Goal: Information Seeking & Learning: Check status

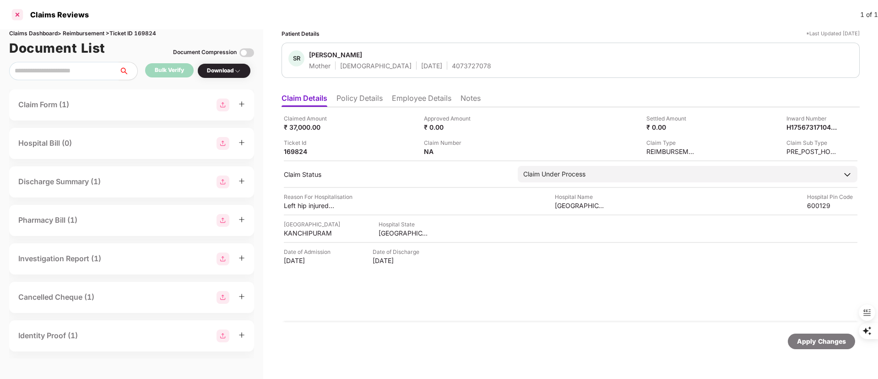
click at [18, 16] on div at bounding box center [17, 14] width 15 height 15
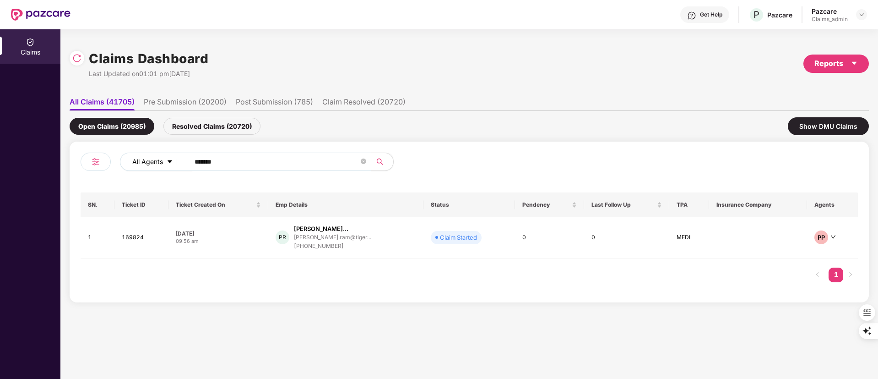
drag, startPoint x: 222, startPoint y: 158, endPoint x: 160, endPoint y: 164, distance: 62.6
click at [160, 164] on div "All Agents ******" at bounding box center [353, 161] width 467 height 18
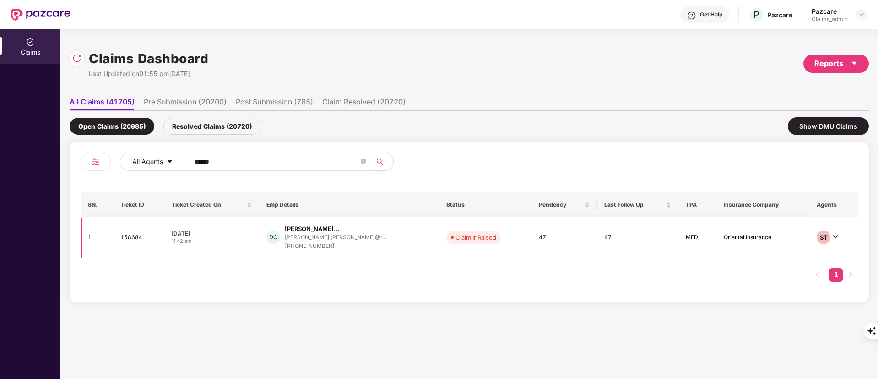
type input "******"
click at [349, 248] on div "[PHONE_NUMBER]" at bounding box center [336, 246] width 102 height 9
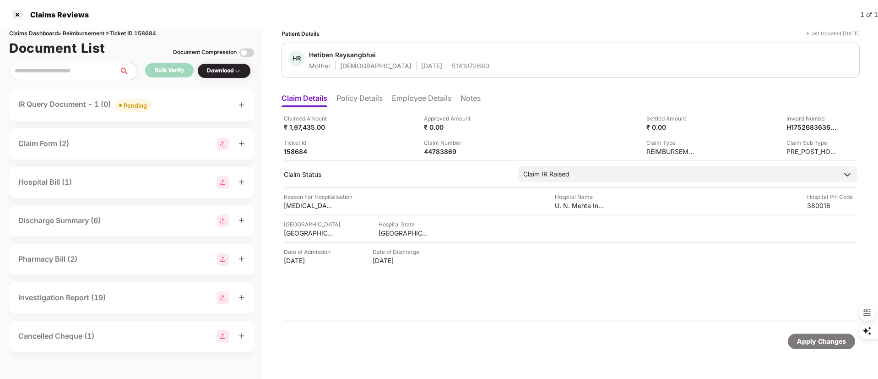
click at [357, 96] on li "Policy Details" at bounding box center [360, 99] width 46 height 13
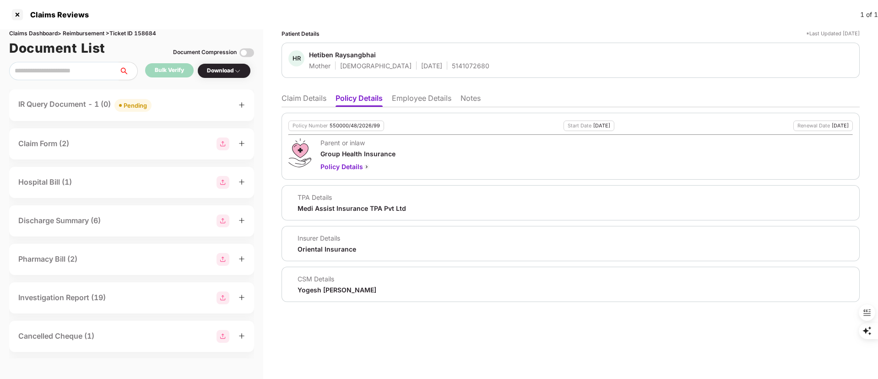
click at [300, 98] on li "Claim Details" at bounding box center [304, 99] width 45 height 13
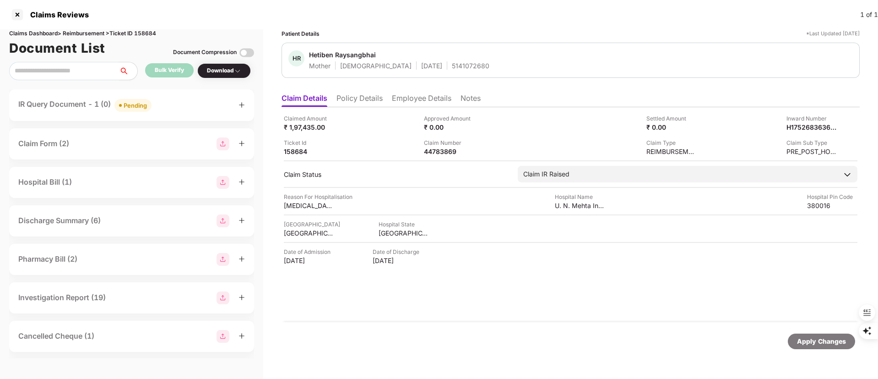
click at [383, 99] on li "Policy Details" at bounding box center [360, 99] width 46 height 13
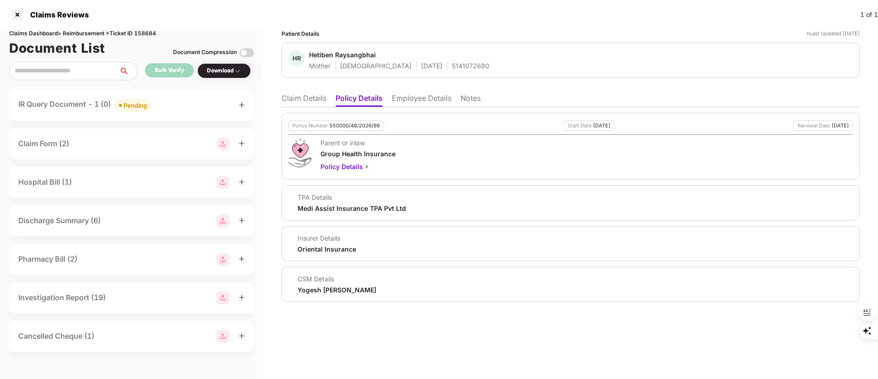
click at [408, 98] on li "Employee Details" at bounding box center [422, 99] width 60 height 13
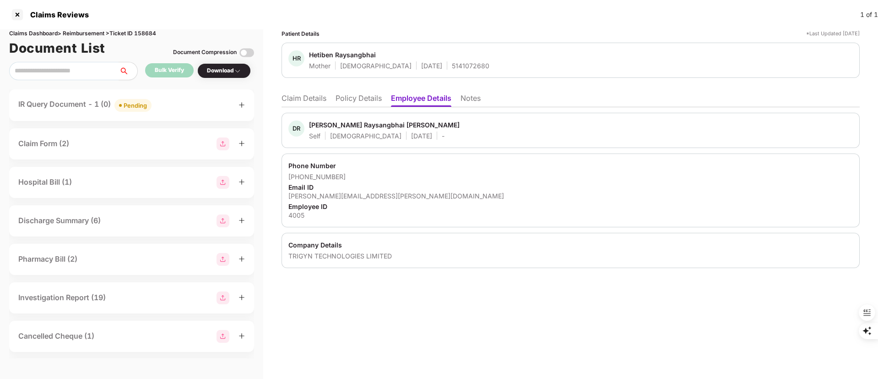
click at [299, 101] on li "Claim Details" at bounding box center [304, 99] width 45 height 13
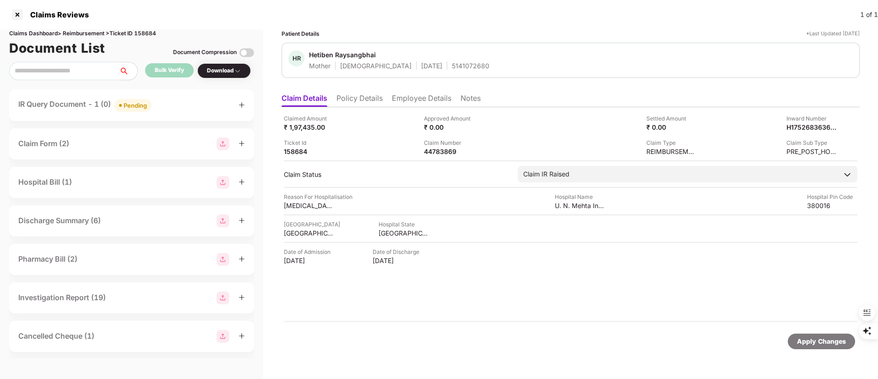
click at [441, 157] on div "Claimed Amount ₹ 1,97,435.00 Approved Amount ₹ 0.00 Settled Amount ₹ 0.00 Inwar…" at bounding box center [571, 214] width 578 height 215
click at [439, 154] on div "44783869" at bounding box center [449, 151] width 50 height 9
copy div "44783869"
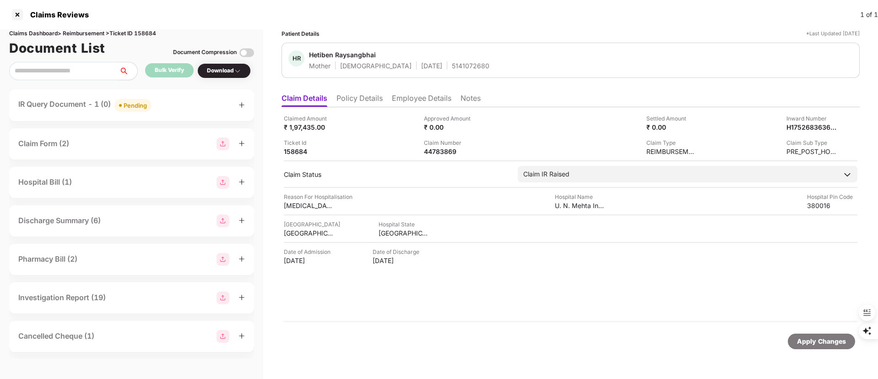
click at [372, 99] on li "Policy Details" at bounding box center [360, 99] width 46 height 13
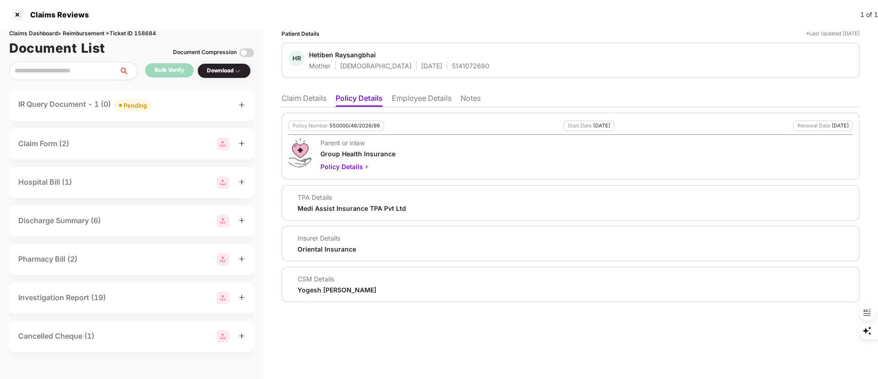
click at [416, 97] on li "Employee Details" at bounding box center [422, 99] width 60 height 13
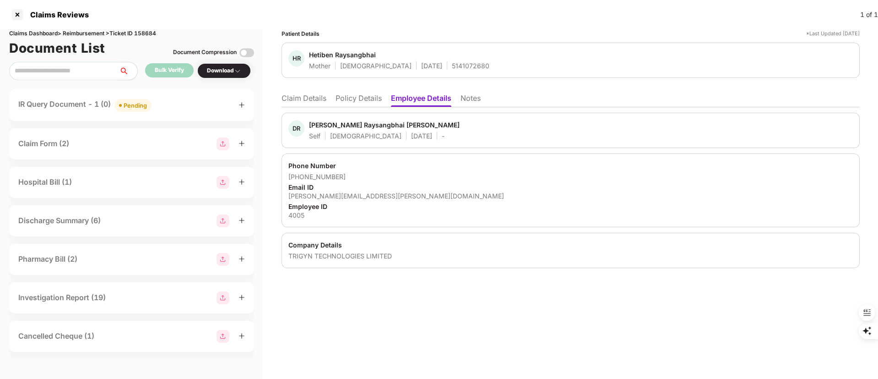
click at [326, 93] on li "Claim Details" at bounding box center [304, 99] width 45 height 13
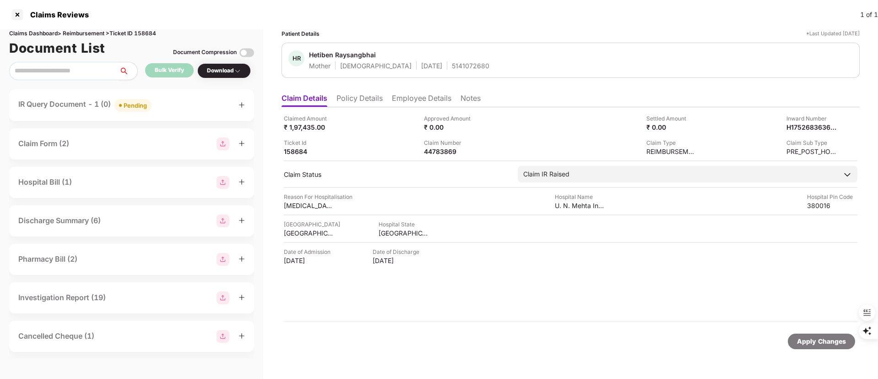
click at [362, 102] on li "Policy Details" at bounding box center [360, 99] width 46 height 13
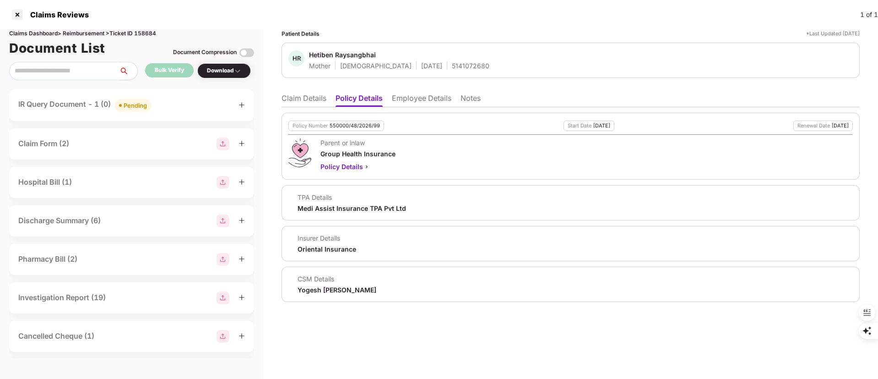
click at [304, 94] on li "Claim Details" at bounding box center [304, 99] width 45 height 13
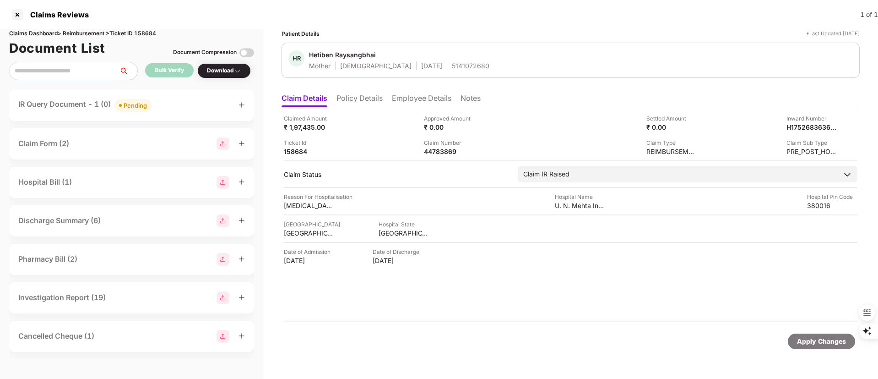
click at [416, 94] on li "Employee Details" at bounding box center [422, 99] width 60 height 13
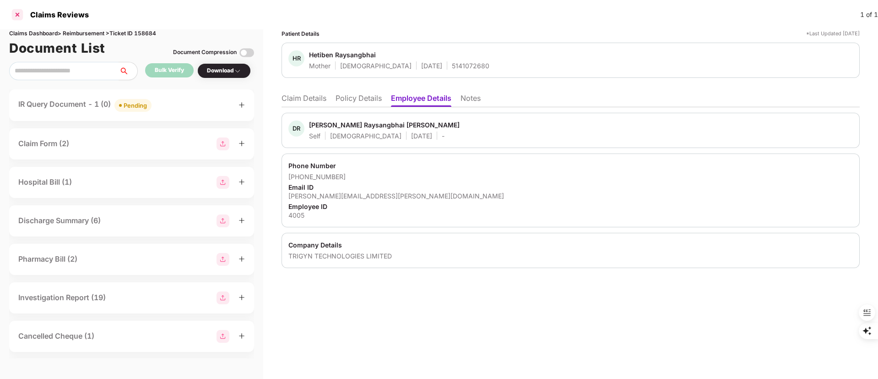
click at [19, 14] on div at bounding box center [17, 14] width 15 height 15
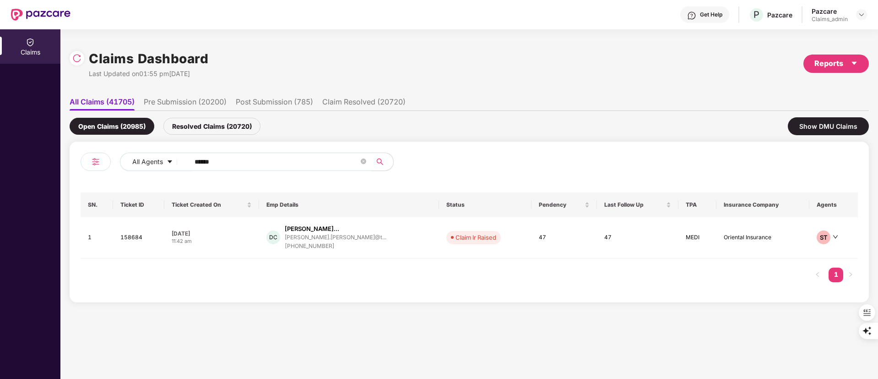
drag, startPoint x: 229, startPoint y: 158, endPoint x: 140, endPoint y: 173, distance: 90.0
click at [69, 158] on div "Claims Dashboard Last Updated on 01:55 pm[DATE] Reports All Claims (41705) Pre …" at bounding box center [469, 203] width 818 height 349
click at [295, 243] on div "[PHONE_NUMBER]" at bounding box center [336, 246] width 102 height 9
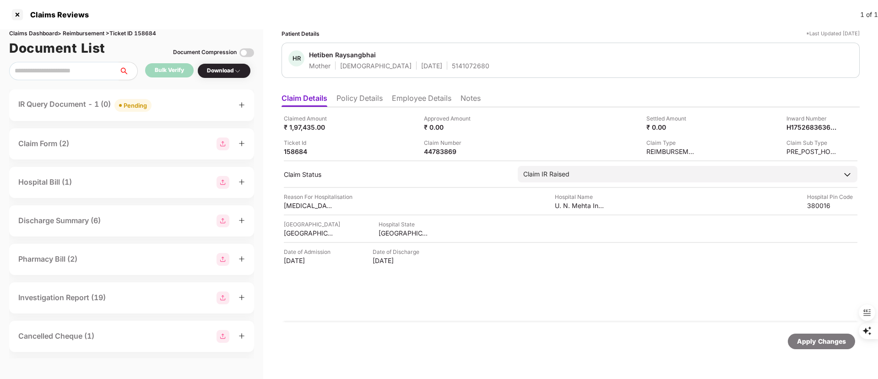
click at [346, 94] on li "Policy Details" at bounding box center [360, 99] width 46 height 13
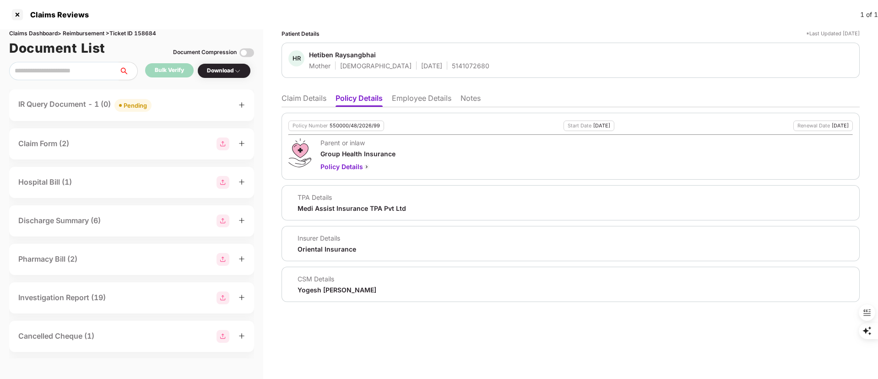
click at [299, 91] on ul "Claim Details Policy Details Employee Details Notes" at bounding box center [571, 98] width 578 height 18
click at [304, 104] on li "Claim Details" at bounding box center [304, 99] width 45 height 13
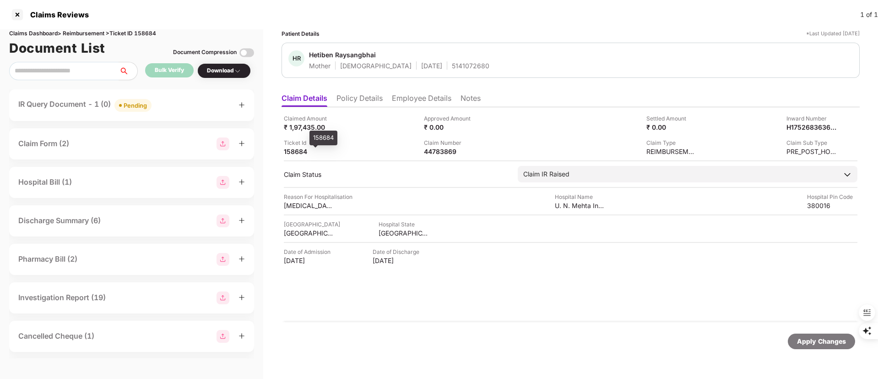
click at [298, 153] on div "158684" at bounding box center [309, 151] width 50 height 9
copy div "158684"
click at [288, 153] on div "158684" at bounding box center [309, 151] width 50 height 9
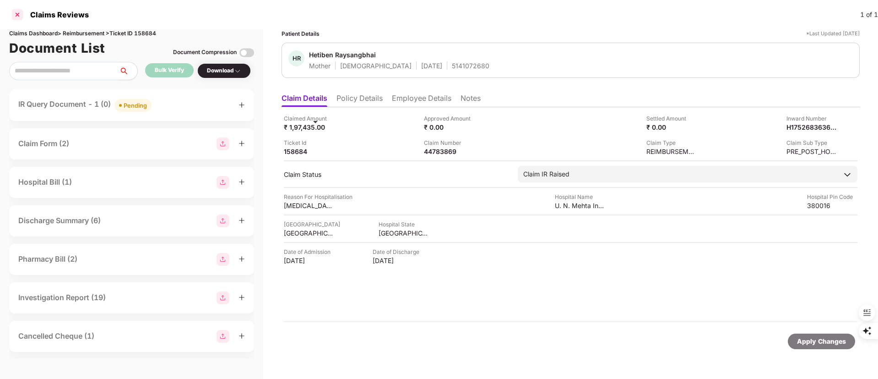
click at [16, 13] on div at bounding box center [17, 14] width 15 height 15
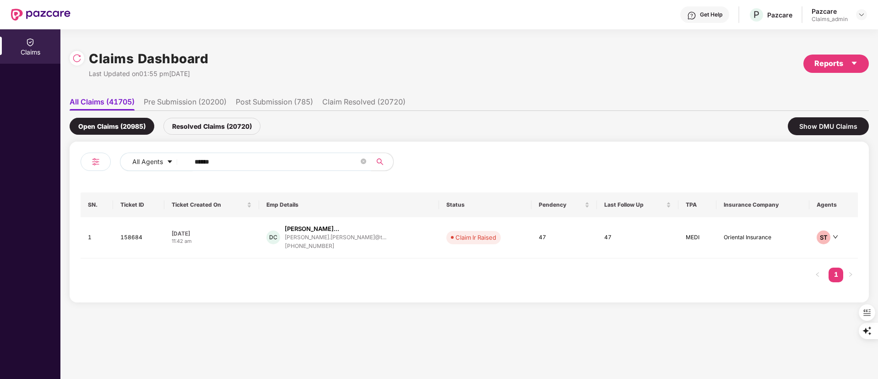
drag, startPoint x: 250, startPoint y: 157, endPoint x: 189, endPoint y: 160, distance: 60.5
click at [171, 160] on div "All Agents ******" at bounding box center [353, 161] width 467 height 18
paste input "text"
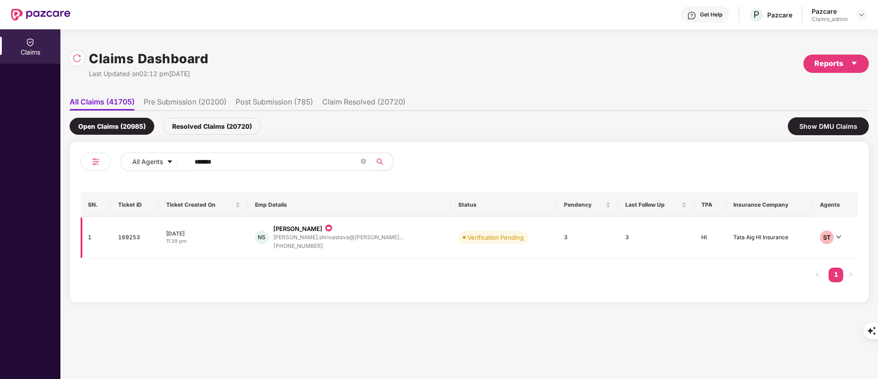
type input "******"
click at [302, 254] on td "NS [PERSON_NAME] [PERSON_NAME].shrivastava@slee... [PHONE_NUMBER]" at bounding box center [349, 237] width 203 height 41
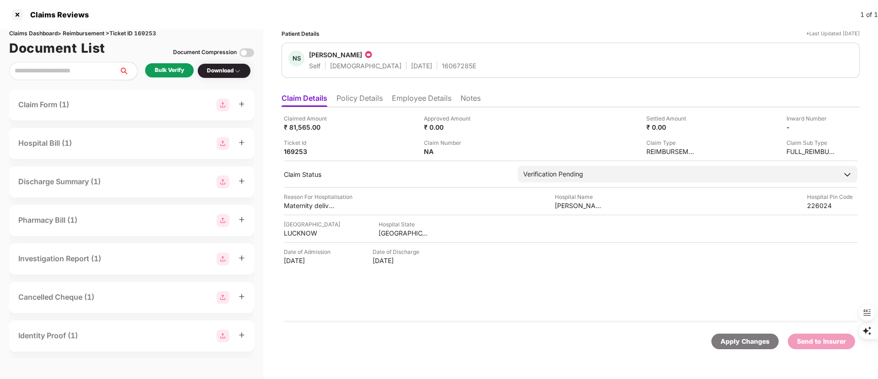
click at [359, 97] on li "Policy Details" at bounding box center [360, 99] width 46 height 13
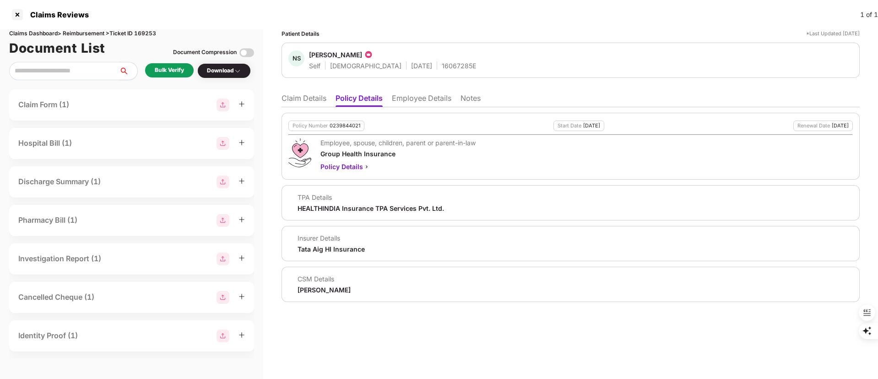
click at [297, 96] on li "Claim Details" at bounding box center [304, 99] width 45 height 13
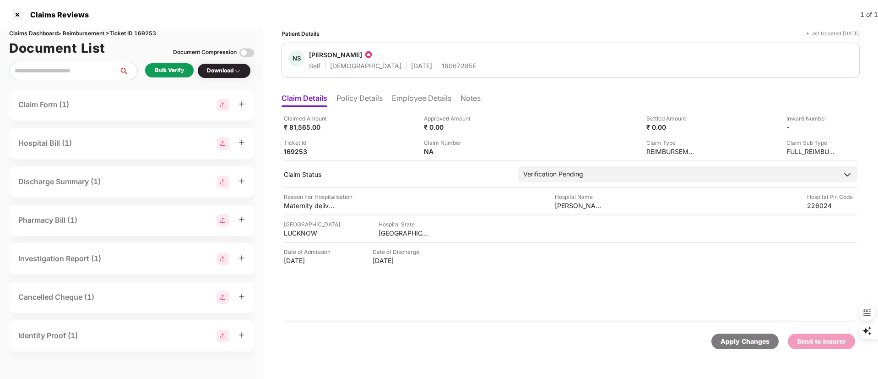
click at [347, 101] on li "Policy Details" at bounding box center [360, 99] width 46 height 13
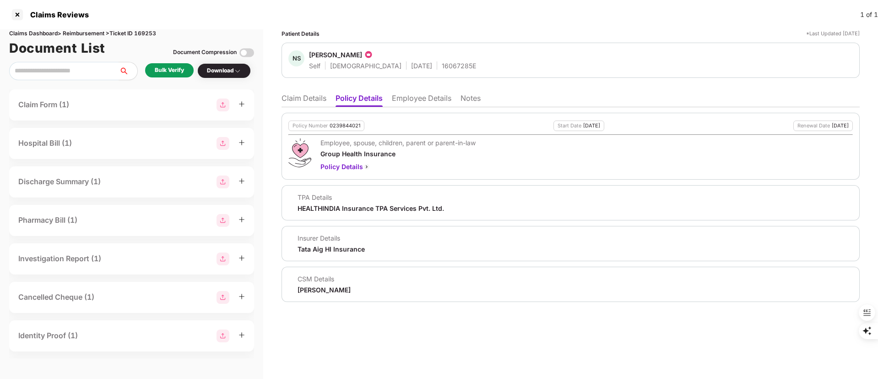
click at [304, 101] on li "Claim Details" at bounding box center [304, 99] width 45 height 13
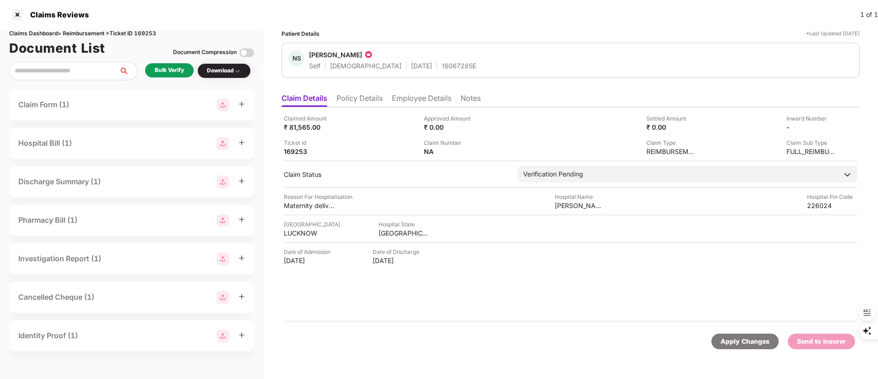
click at [172, 72] on div "Bulk Verify" at bounding box center [169, 70] width 29 height 9
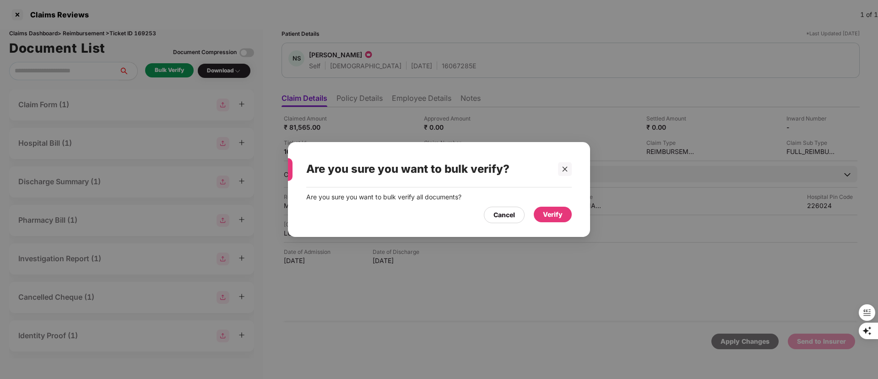
click at [546, 212] on div "Verify" at bounding box center [553, 214] width 20 height 10
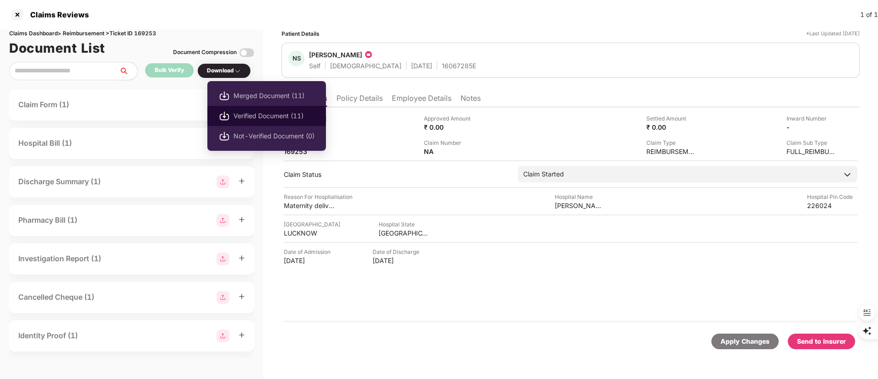
click at [253, 117] on span "Verified Document (11)" at bounding box center [274, 116] width 81 height 10
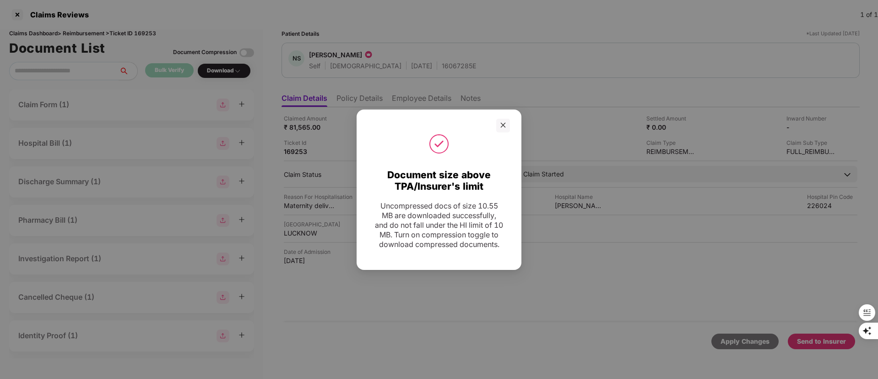
click at [556, 66] on div "Document size above TPA/Insurer's limit Uncompressed docs of size 10.55 MB are …" at bounding box center [439, 189] width 878 height 379
click at [499, 110] on div "Document size above TPA/Insurer's limit Uncompressed docs of size 10.55 MB are …" at bounding box center [439, 189] width 165 height 160
click at [499, 120] on div at bounding box center [503, 126] width 14 height 14
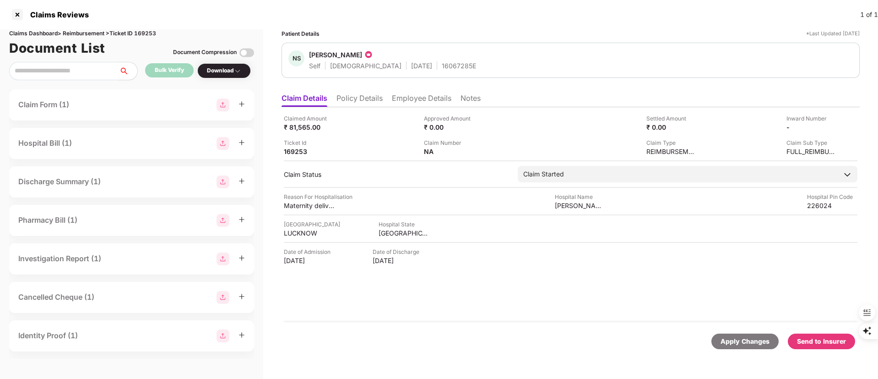
click at [816, 345] on div "Send to Insurer" at bounding box center [821, 341] width 49 height 10
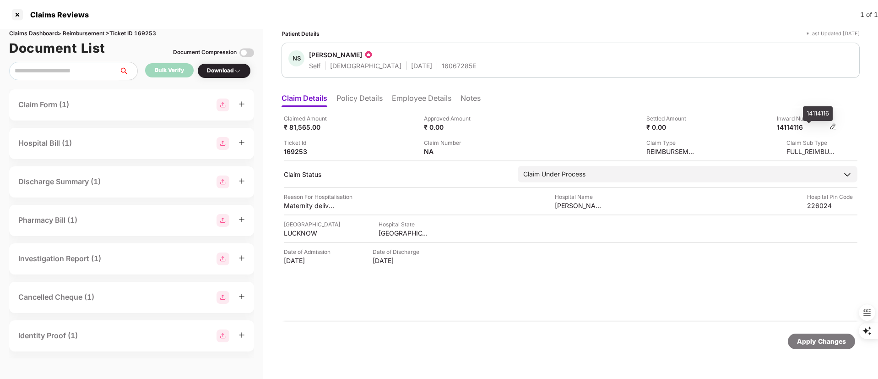
click at [793, 125] on div "14114116" at bounding box center [802, 127] width 50 height 9
copy div "14114116"
click at [413, 94] on li "Employee Details" at bounding box center [422, 99] width 60 height 13
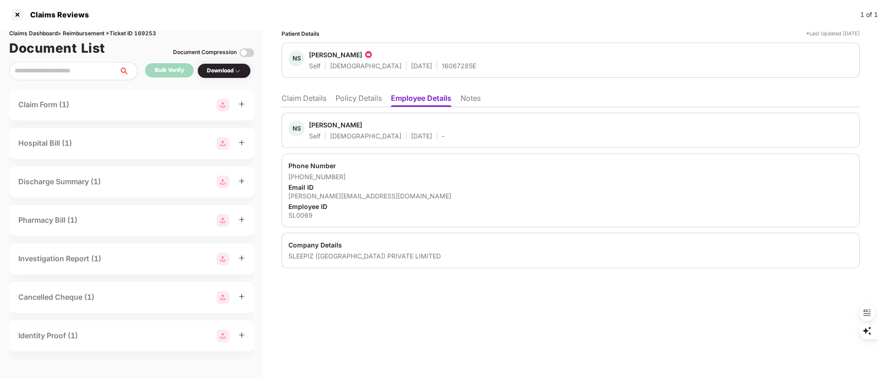
click at [322, 126] on div "[PERSON_NAME]" at bounding box center [335, 124] width 53 height 9
copy div "[PERSON_NAME]"
click at [309, 95] on li "Claim Details" at bounding box center [304, 99] width 45 height 13
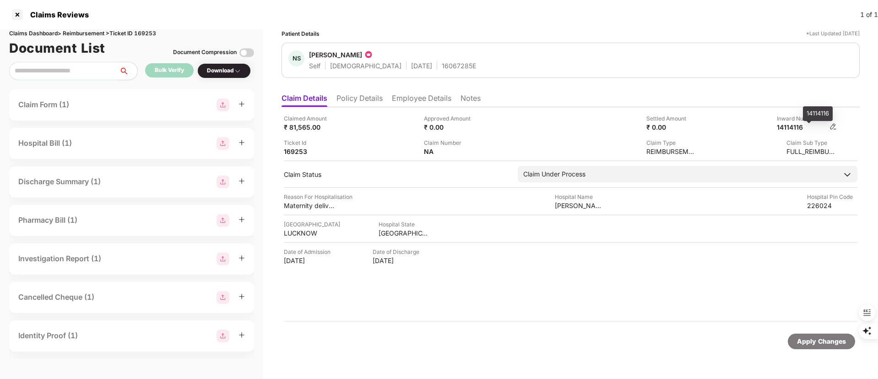
click at [799, 126] on div "14114116" at bounding box center [802, 127] width 50 height 9
copy div "14114116"
click at [19, 15] on div at bounding box center [17, 14] width 15 height 15
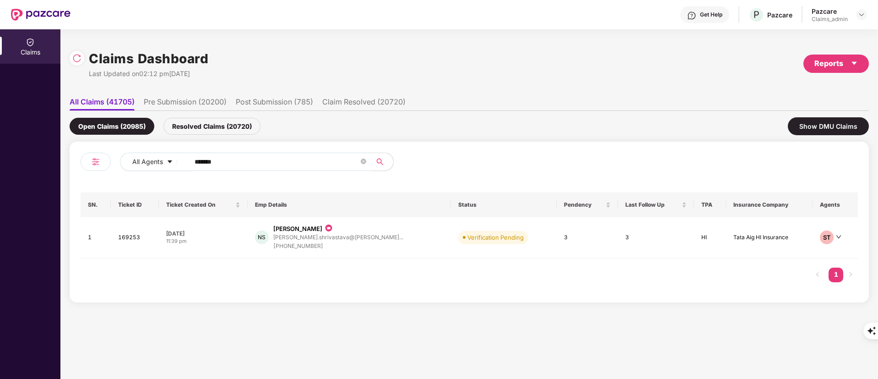
drag, startPoint x: 230, startPoint y: 154, endPoint x: 106, endPoint y: 159, distance: 123.7
click at [107, 159] on div "All Agents ******" at bounding box center [275, 165] width 389 height 26
paste input "text"
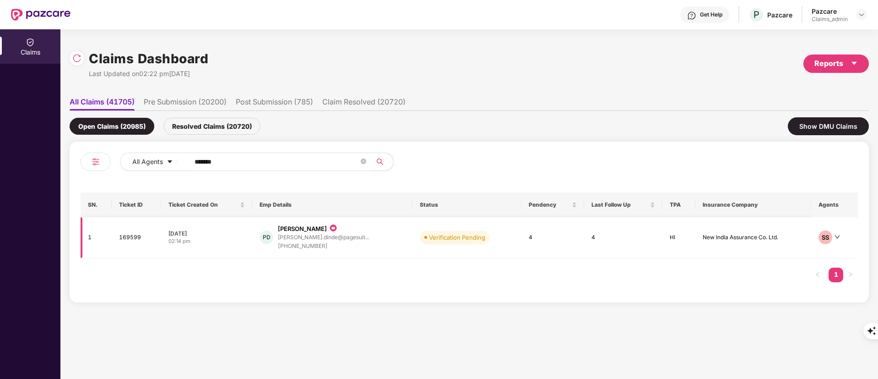
type input "******"
click at [285, 233] on div "[PERSON_NAME].dinde@pagesuit..." at bounding box center [324, 237] width 92 height 9
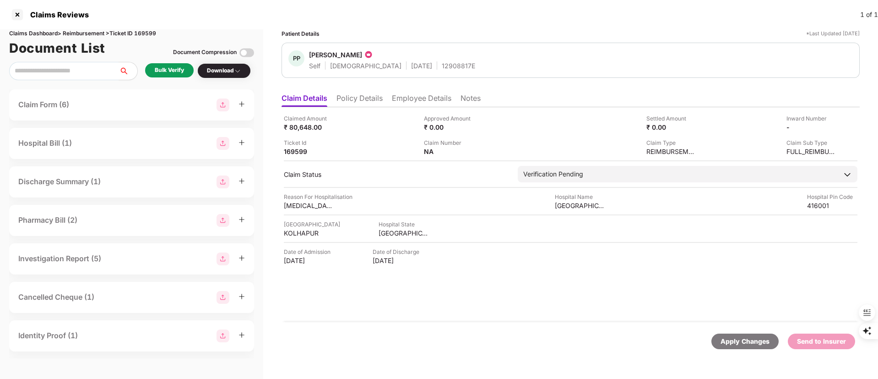
click at [353, 94] on li "Policy Details" at bounding box center [360, 99] width 46 height 13
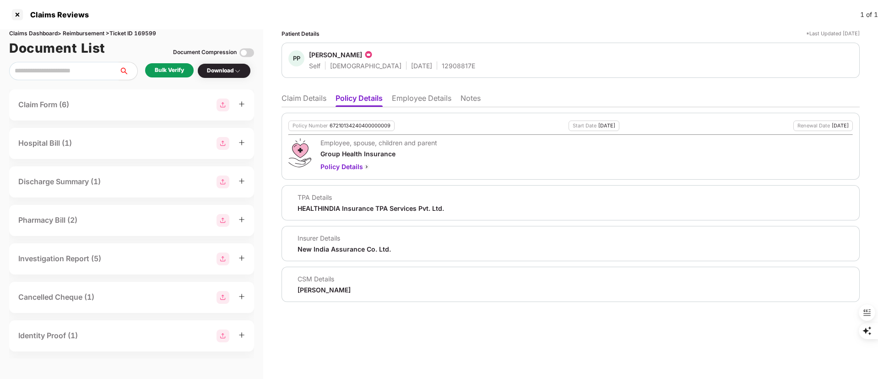
click at [296, 102] on li "Claim Details" at bounding box center [304, 99] width 45 height 13
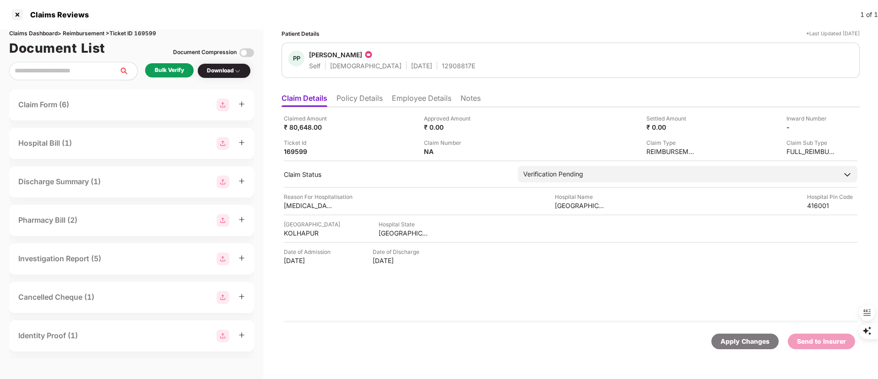
click at [161, 66] on div "Bulk Verify" at bounding box center [169, 70] width 29 height 9
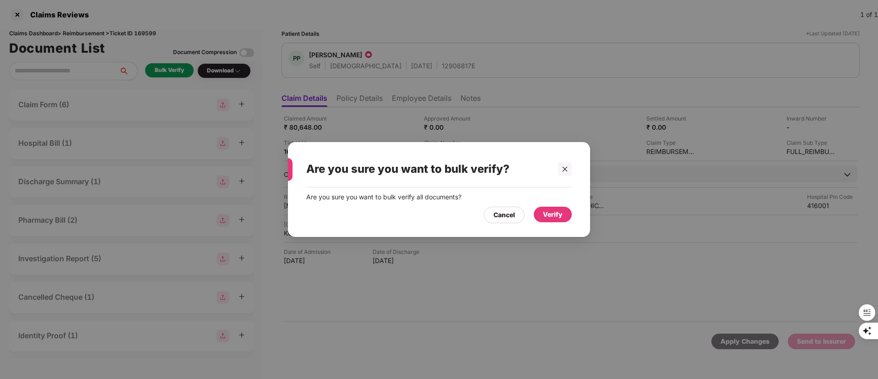
click at [561, 213] on div "Verify" at bounding box center [553, 214] width 20 height 10
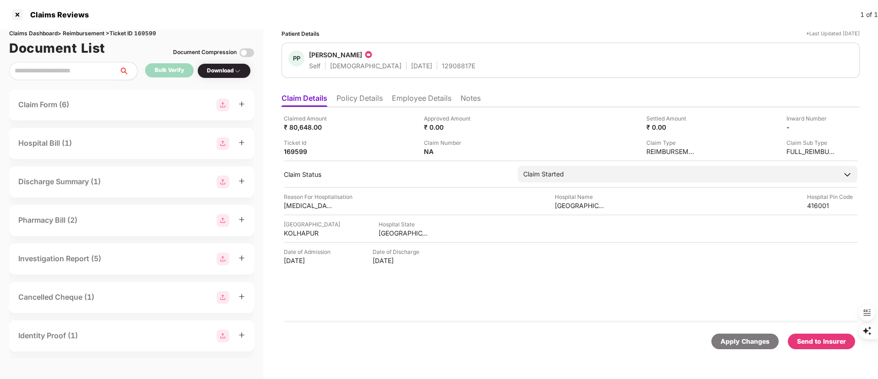
click at [222, 72] on div "Download" at bounding box center [224, 70] width 34 height 9
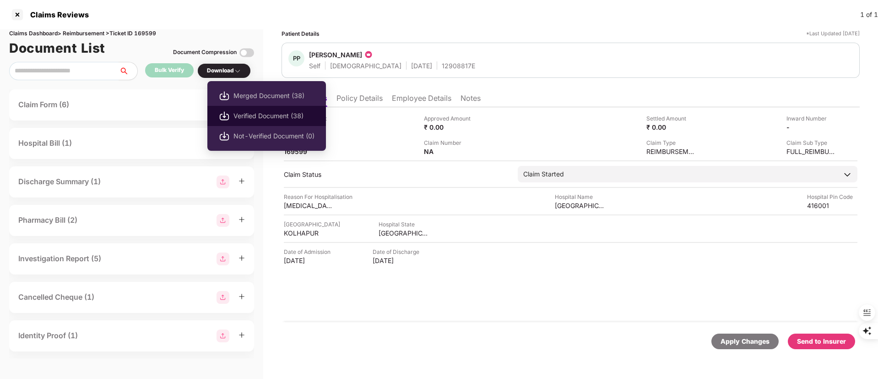
click at [248, 118] on span "Verified Document (38)" at bounding box center [274, 116] width 81 height 10
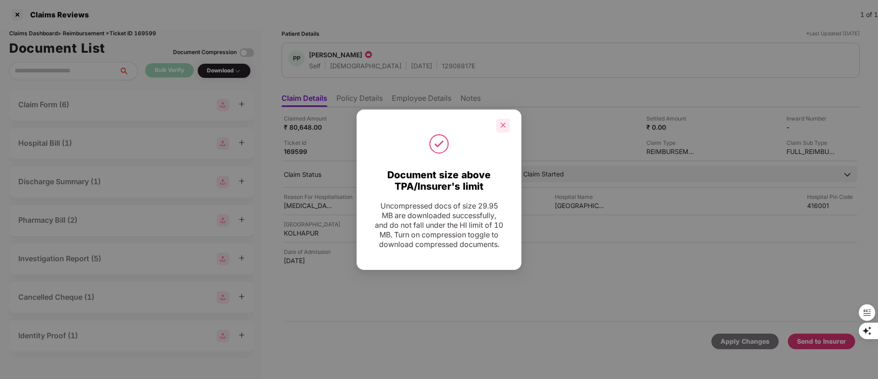
click at [503, 122] on icon "close" at bounding box center [503, 125] width 6 height 6
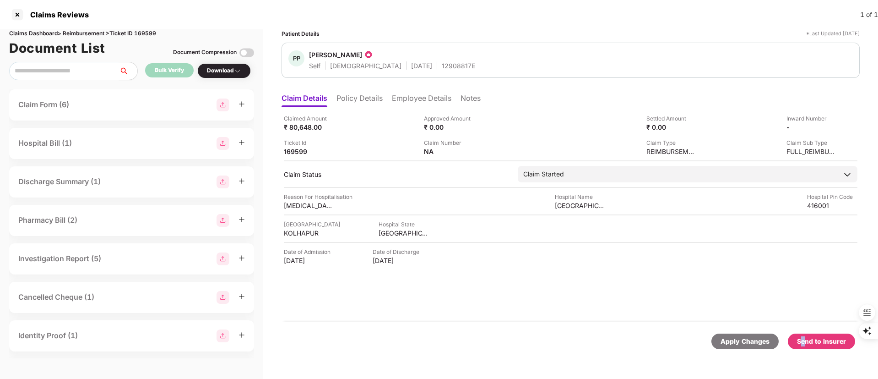
click at [806, 338] on div "Send to Insurer" at bounding box center [821, 341] width 49 height 10
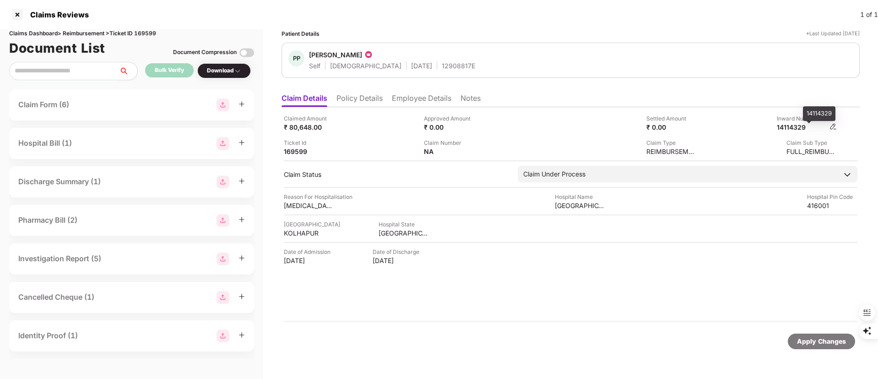
click at [796, 126] on div "14114329" at bounding box center [802, 127] width 50 height 9
copy div "14114329"
click at [414, 97] on li "Employee Details" at bounding box center [422, 99] width 60 height 13
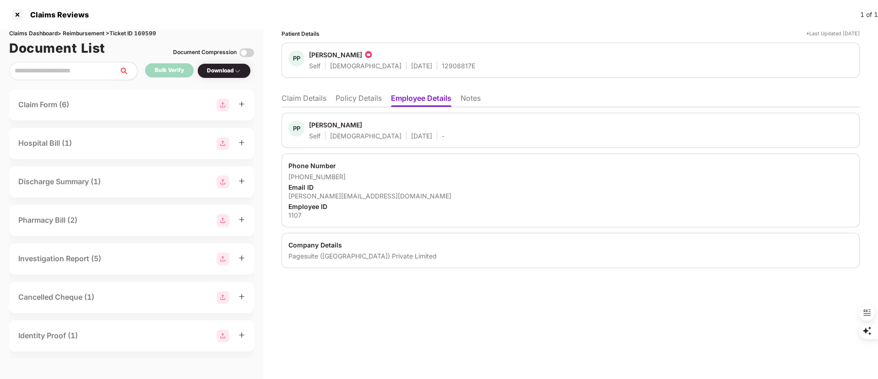
click at [315, 121] on div "[PERSON_NAME]" at bounding box center [335, 124] width 53 height 9
copy div "[PERSON_NAME]"
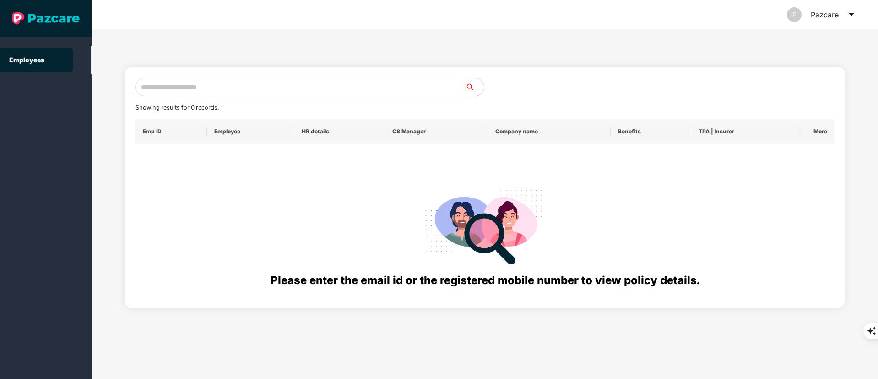
click at [190, 83] on input "text" at bounding box center [301, 87] width 330 height 18
paste input "**********"
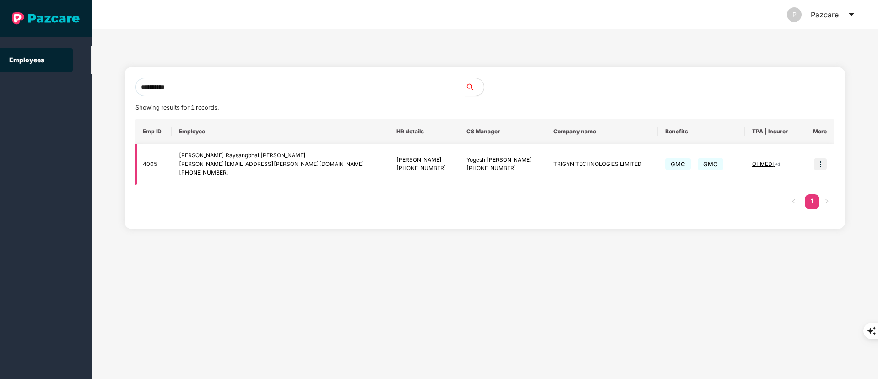
type input "**********"
click at [821, 161] on img at bounding box center [820, 164] width 13 height 13
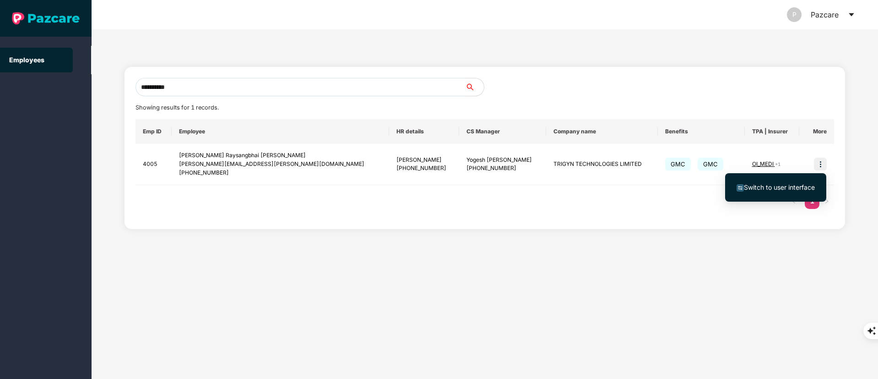
click at [797, 185] on span "Switch to user interface" at bounding box center [779, 187] width 71 height 8
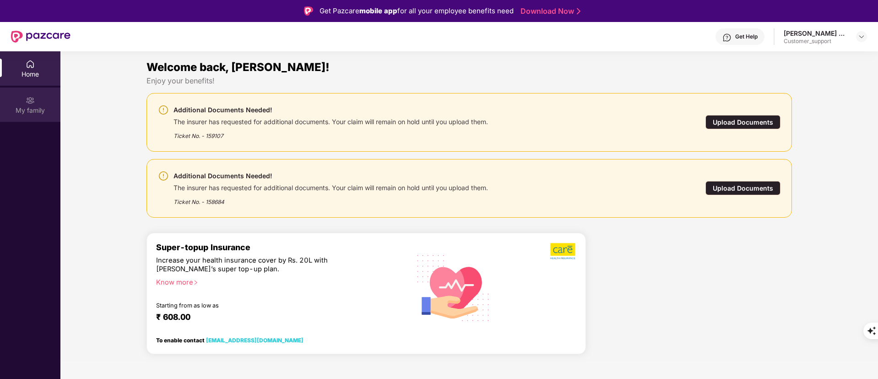
click at [25, 95] on div "My family" at bounding box center [30, 104] width 60 height 34
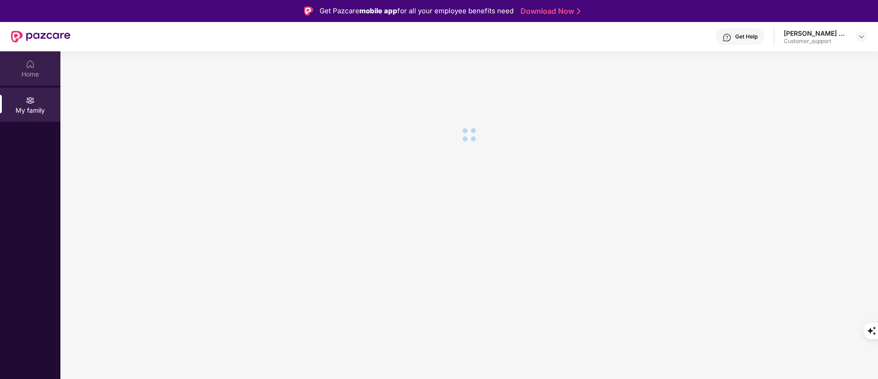
click at [33, 64] on img at bounding box center [30, 64] width 9 height 9
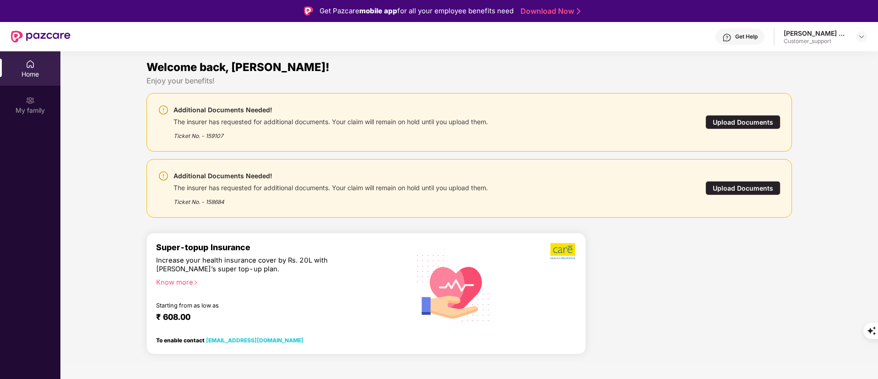
click at [250, 193] on div "Ticket No. - 158684" at bounding box center [331, 199] width 315 height 14
click at [207, 203] on div "Ticket No. - 158684" at bounding box center [331, 199] width 315 height 14
copy div "158684"
drag, startPoint x: 290, startPoint y: 185, endPoint x: 295, endPoint y: 183, distance: 4.8
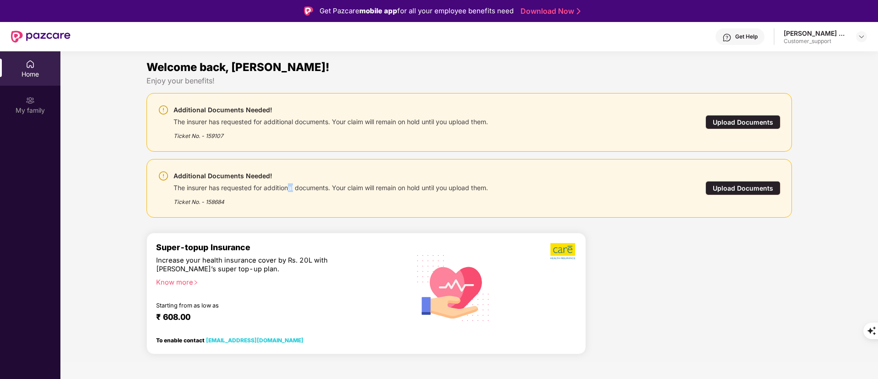
click at [294, 184] on div "The insurer has requested for additional documents. Your claim will remain on h…" at bounding box center [331, 186] width 315 height 11
click at [216, 177] on div "Additional Documents Needed!" at bounding box center [331, 175] width 315 height 11
click at [218, 201] on div "Ticket No. - 158684" at bounding box center [331, 199] width 315 height 14
copy div "158684"
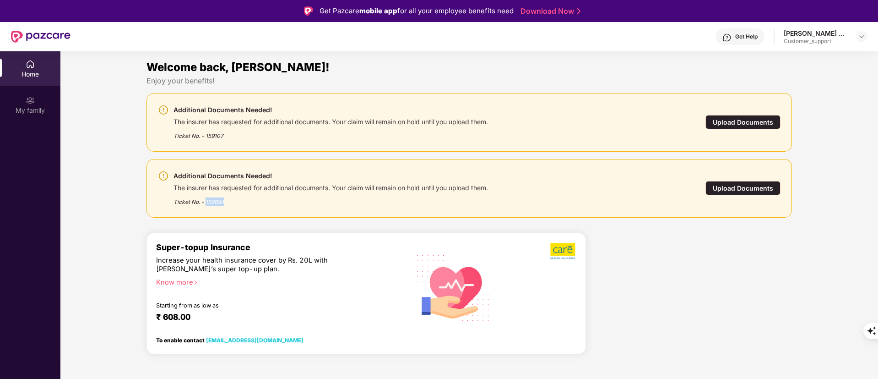
click at [218, 197] on div "Ticket No. - 158684" at bounding box center [331, 199] width 315 height 14
click at [33, 106] on div "My family" at bounding box center [30, 110] width 60 height 9
